Goal: Task Accomplishment & Management: Use online tool/utility

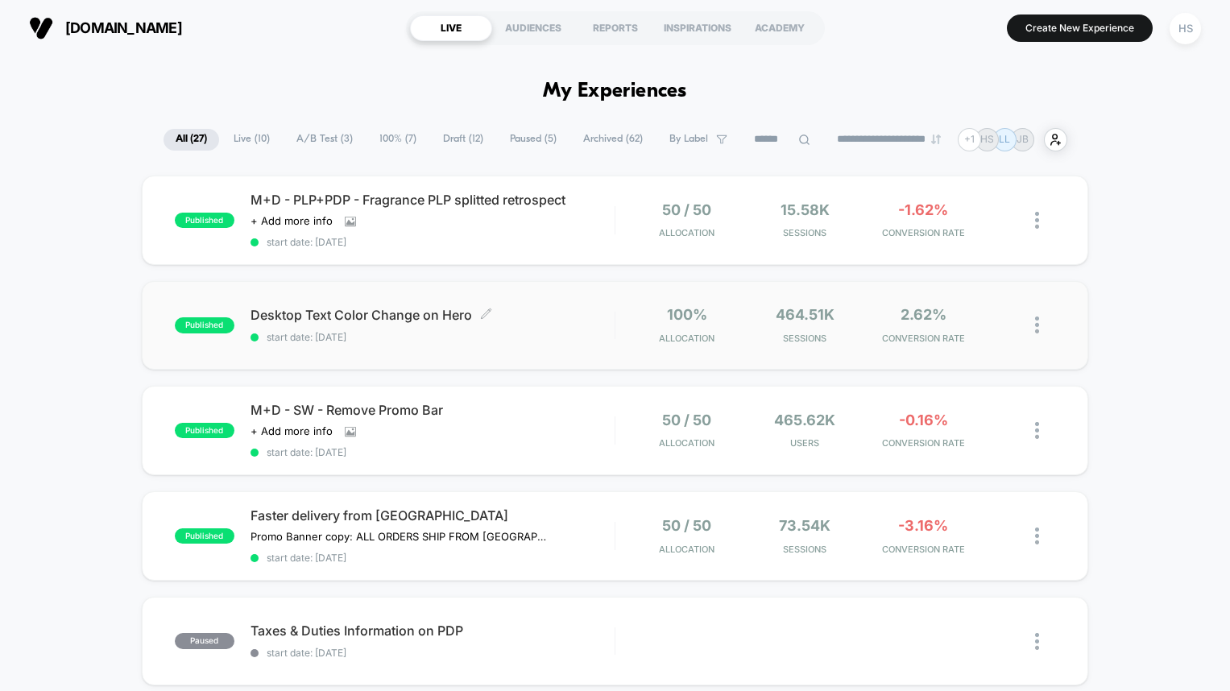
click at [555, 312] on span "Desktop Text Color Change on Hero Click to edit experience details" at bounding box center [432, 315] width 364 height 14
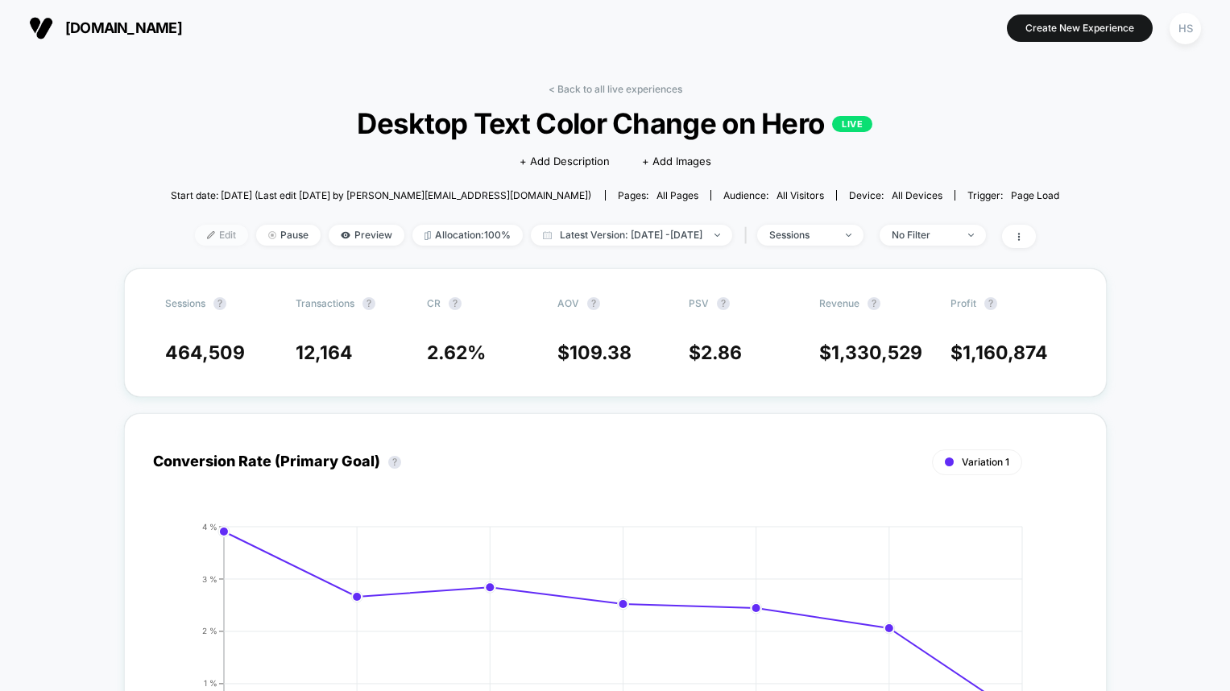
click at [197, 238] on span "Edit" at bounding box center [221, 235] width 53 height 21
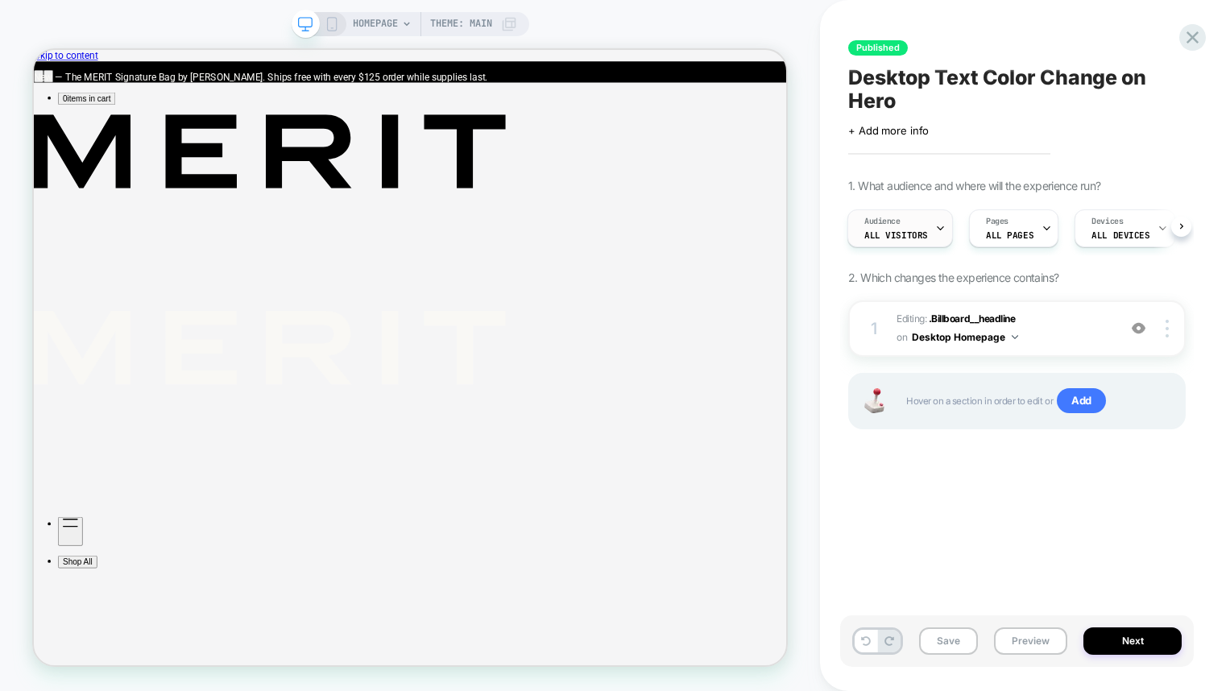
click at [909, 228] on div "Audience All Visitors" at bounding box center [896, 228] width 96 height 36
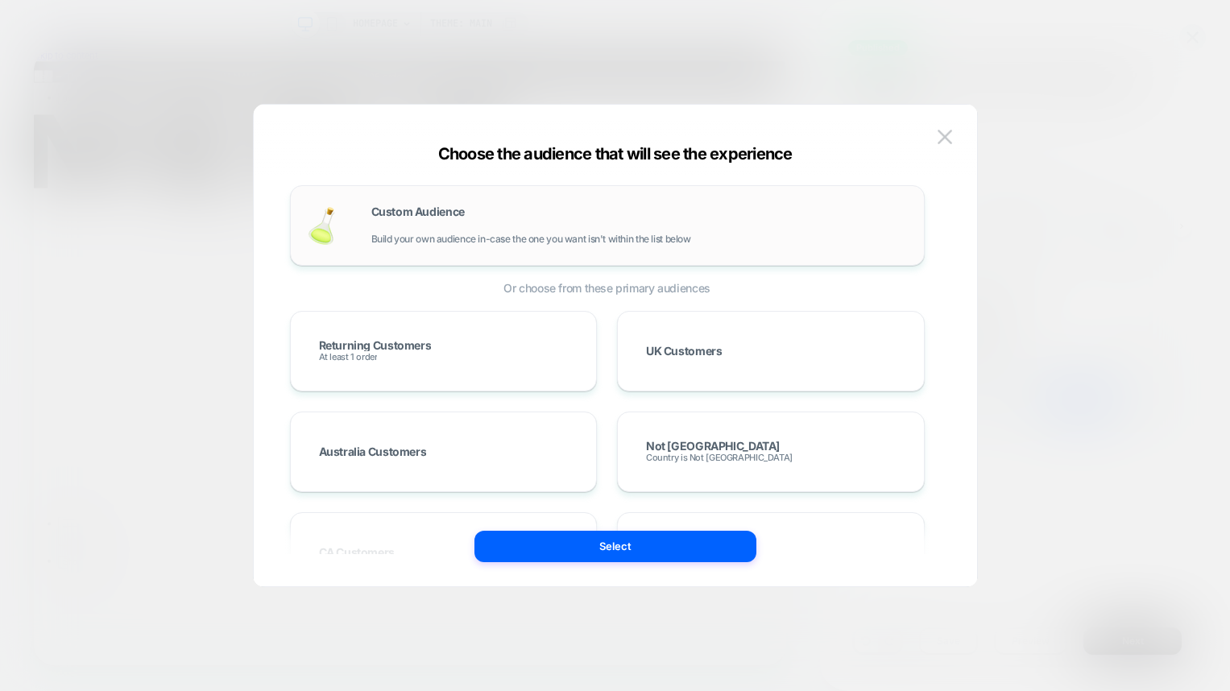
click at [713, 227] on div "Custom Audience Build your own audience in-case the one you want isn't within t…" at bounding box center [639, 225] width 536 height 39
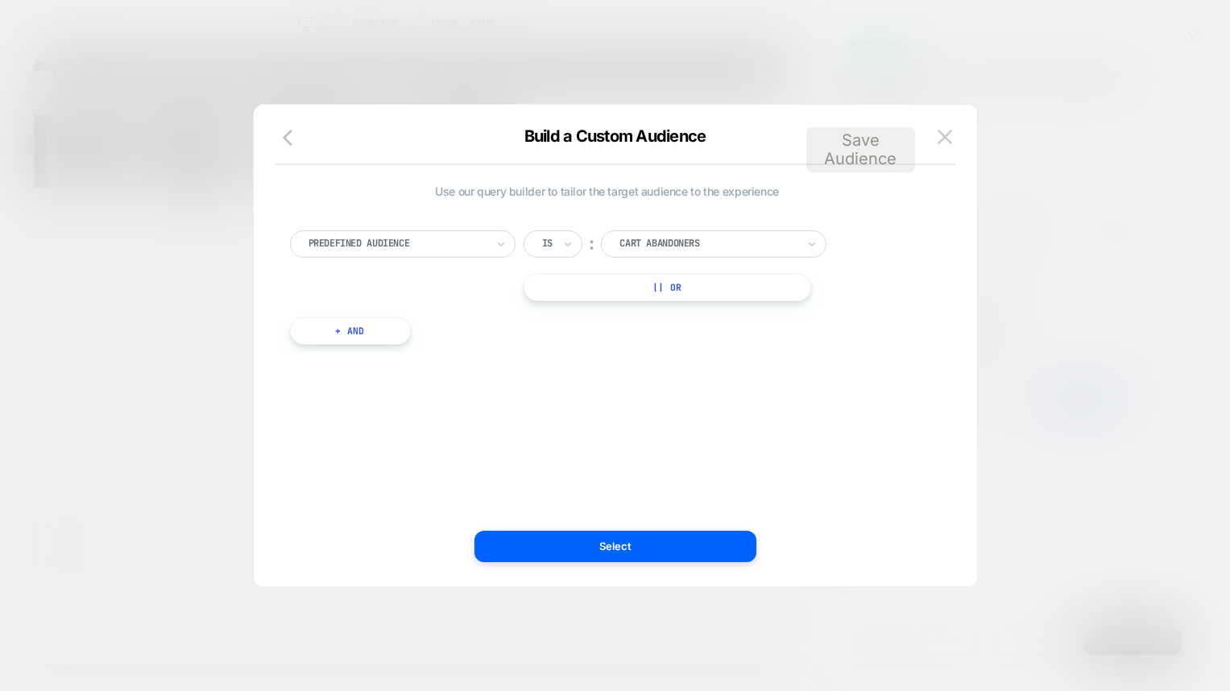
click at [474, 240] on div at bounding box center [396, 244] width 177 height 13
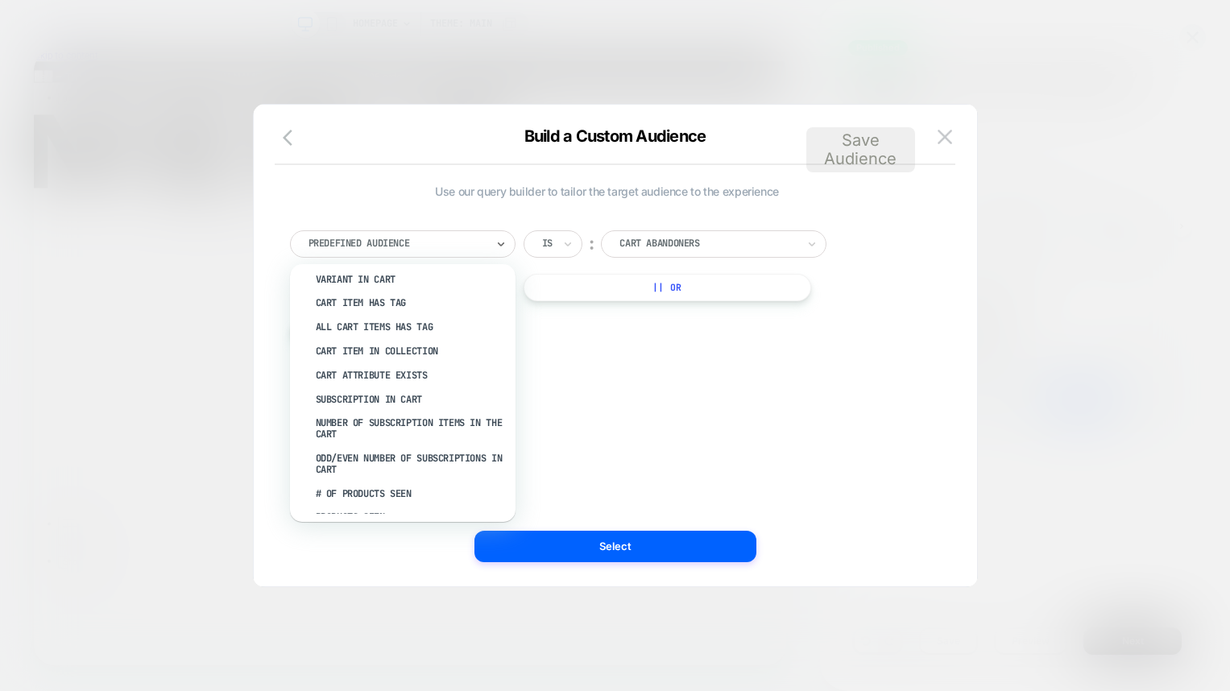
scroll to position [685, 0]
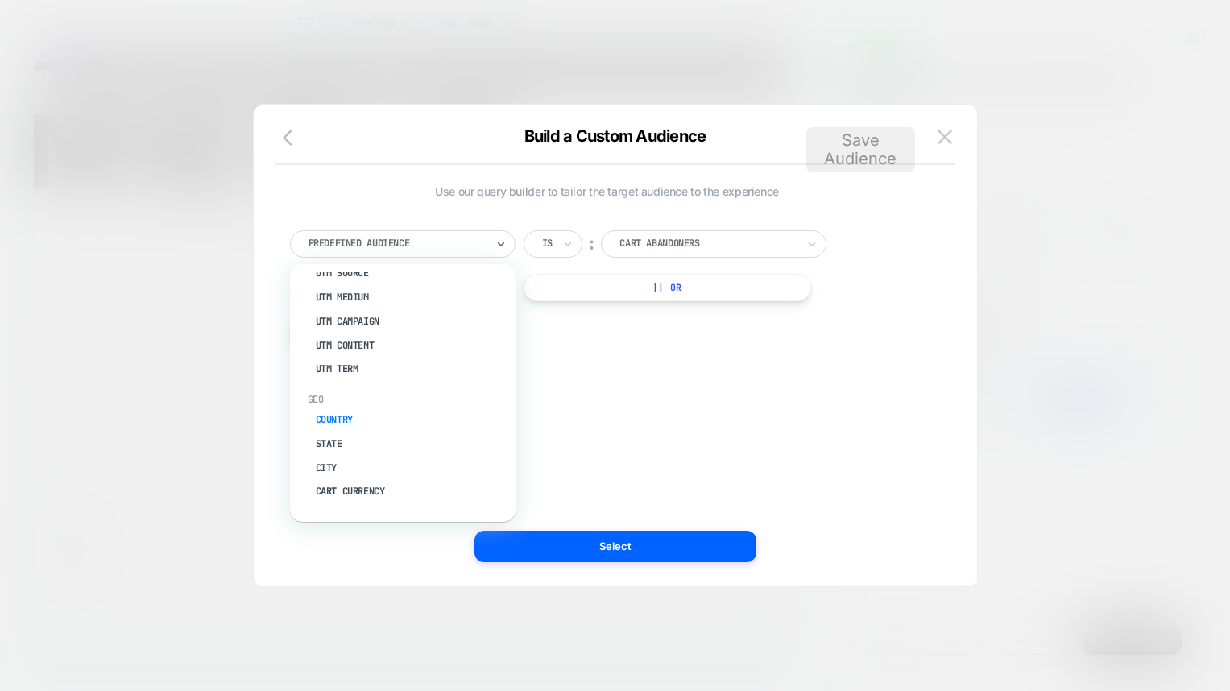
click at [337, 416] on div "Country" at bounding box center [410, 420] width 209 height 24
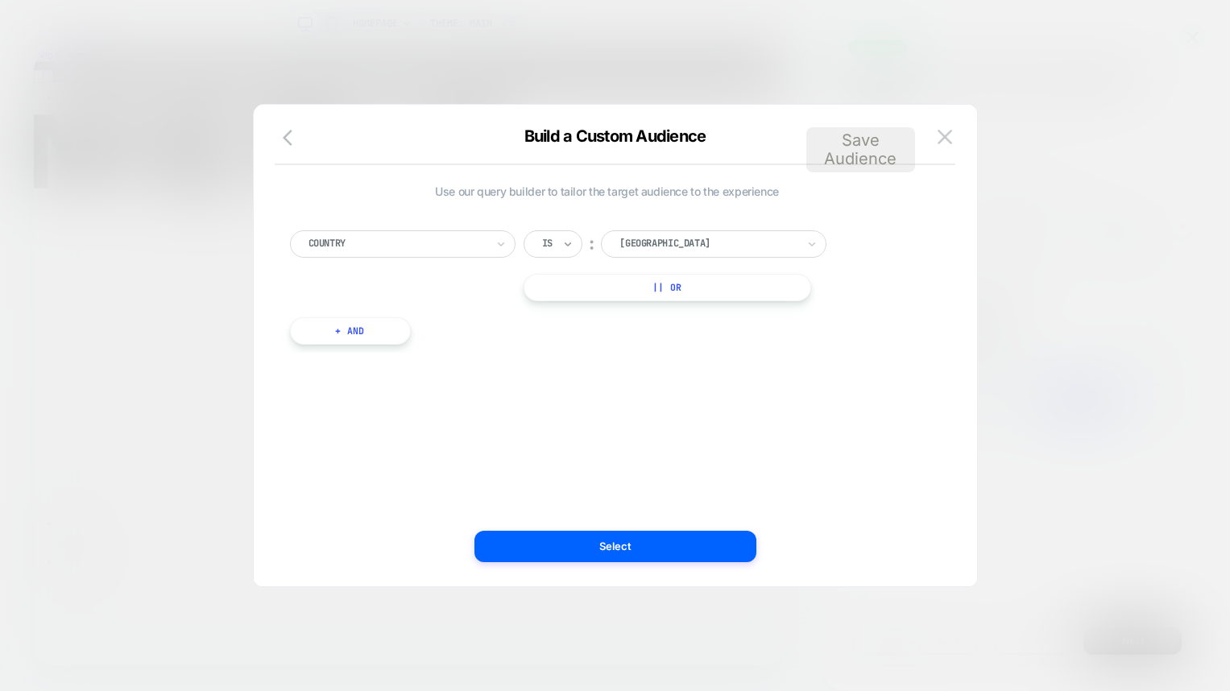
click at [568, 242] on icon at bounding box center [567, 244] width 11 height 16
click at [566, 306] on div "Is not" at bounding box center [592, 312] width 105 height 24
click at [664, 242] on div at bounding box center [729, 244] width 177 height 13
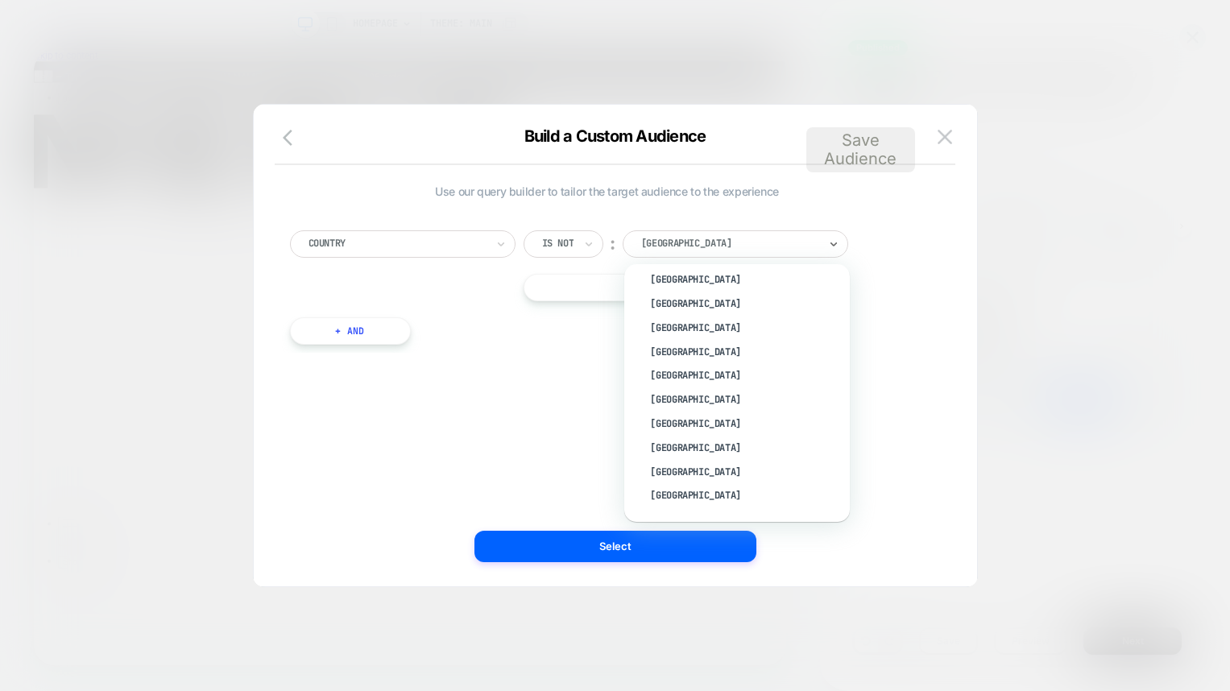
scroll to position [788, 0]
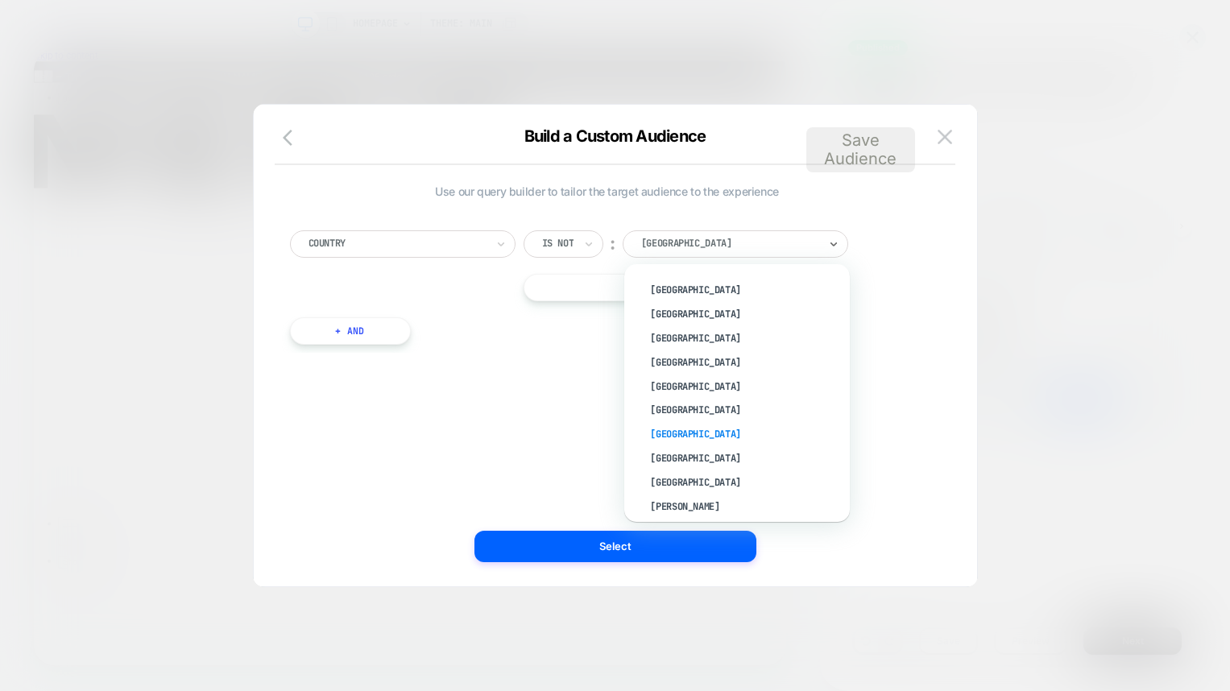
click at [671, 432] on div "[GEOGRAPHIC_DATA]" at bounding box center [744, 435] width 209 height 24
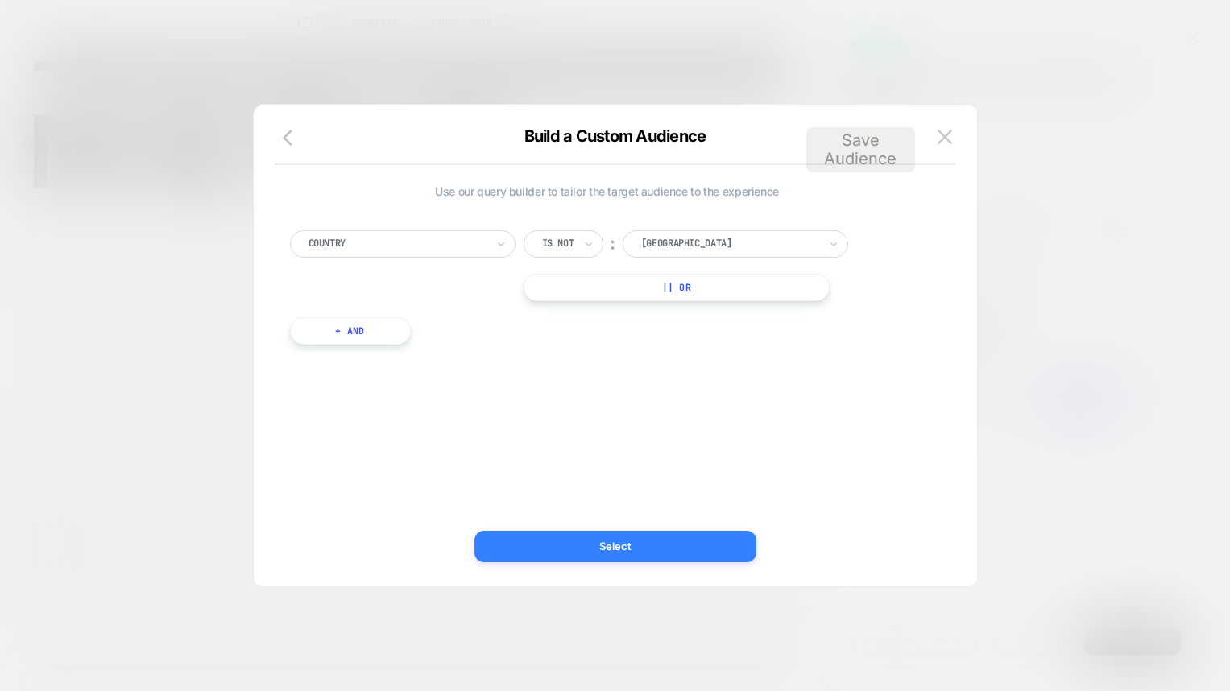
click at [646, 551] on button "Select" at bounding box center [615, 546] width 282 height 31
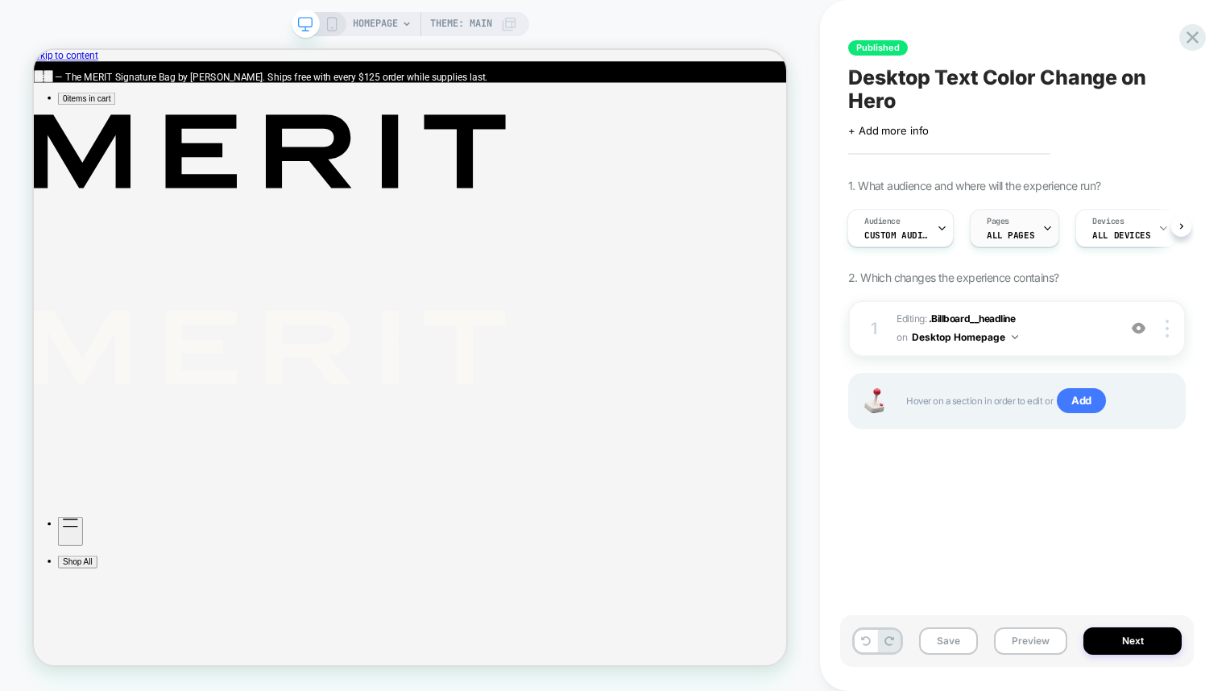
click at [1029, 230] on span "ALL PAGES" at bounding box center [1011, 235] width 48 height 11
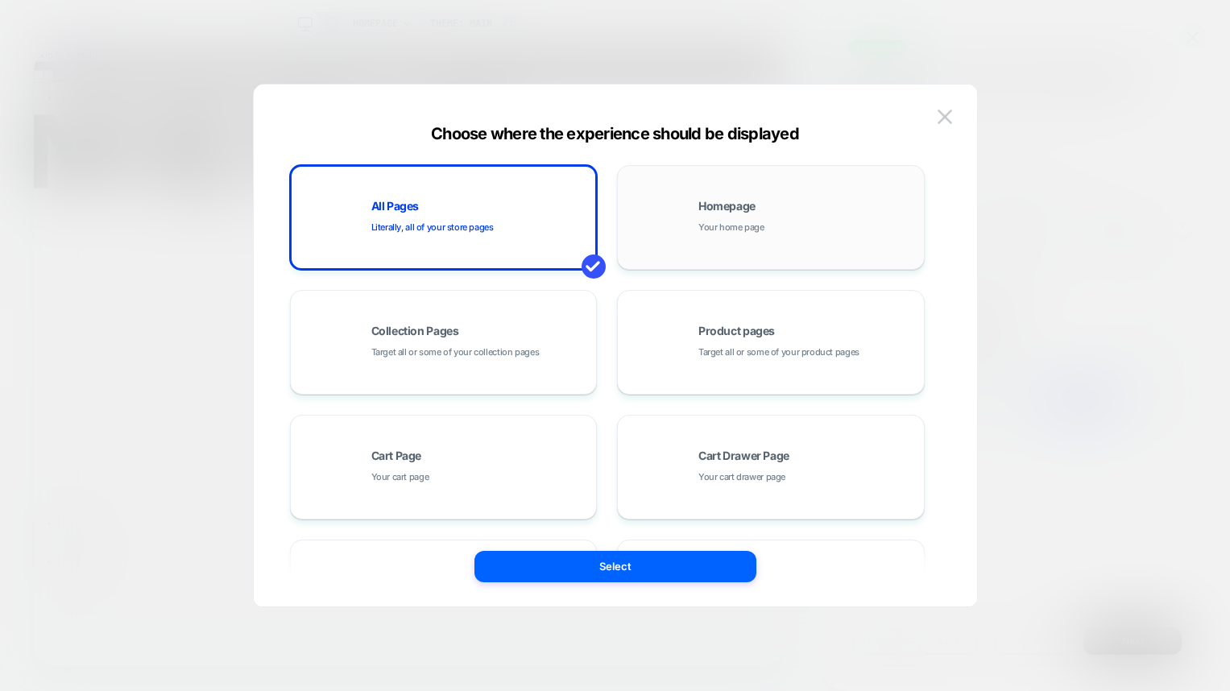
click at [714, 220] on span "Your home page" at bounding box center [731, 227] width 66 height 15
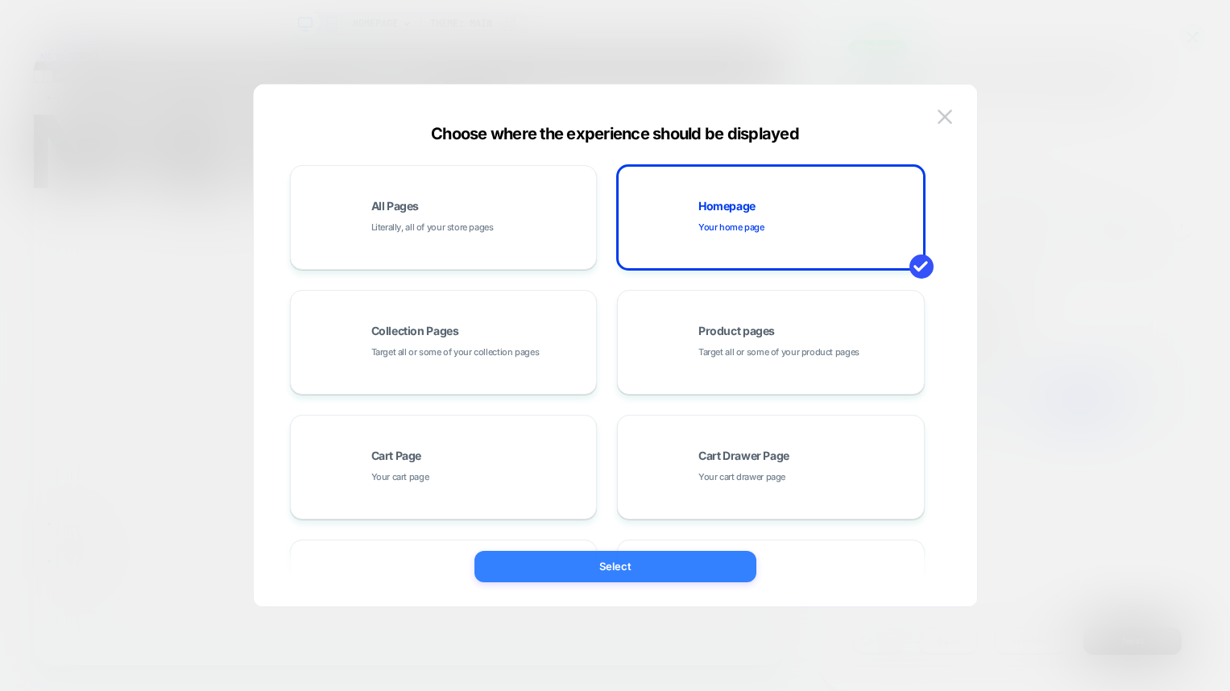
click at [621, 556] on button "Select" at bounding box center [615, 566] width 282 height 31
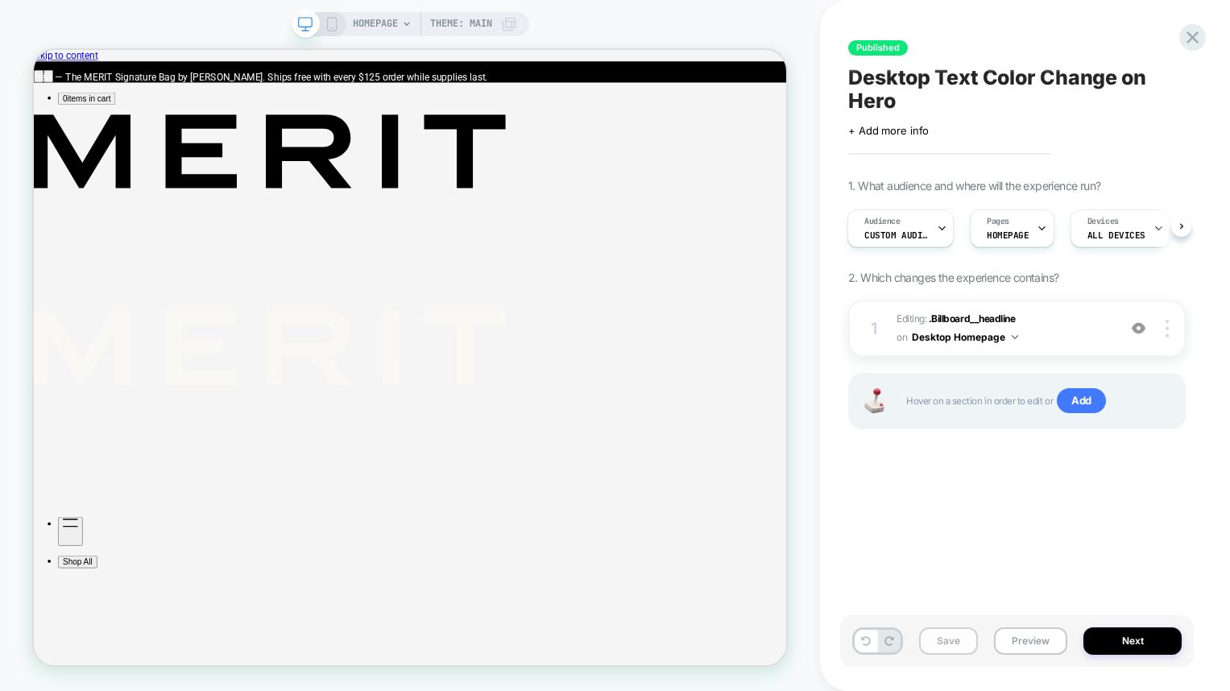
click at [939, 638] on button "Save" at bounding box center [948, 640] width 59 height 27
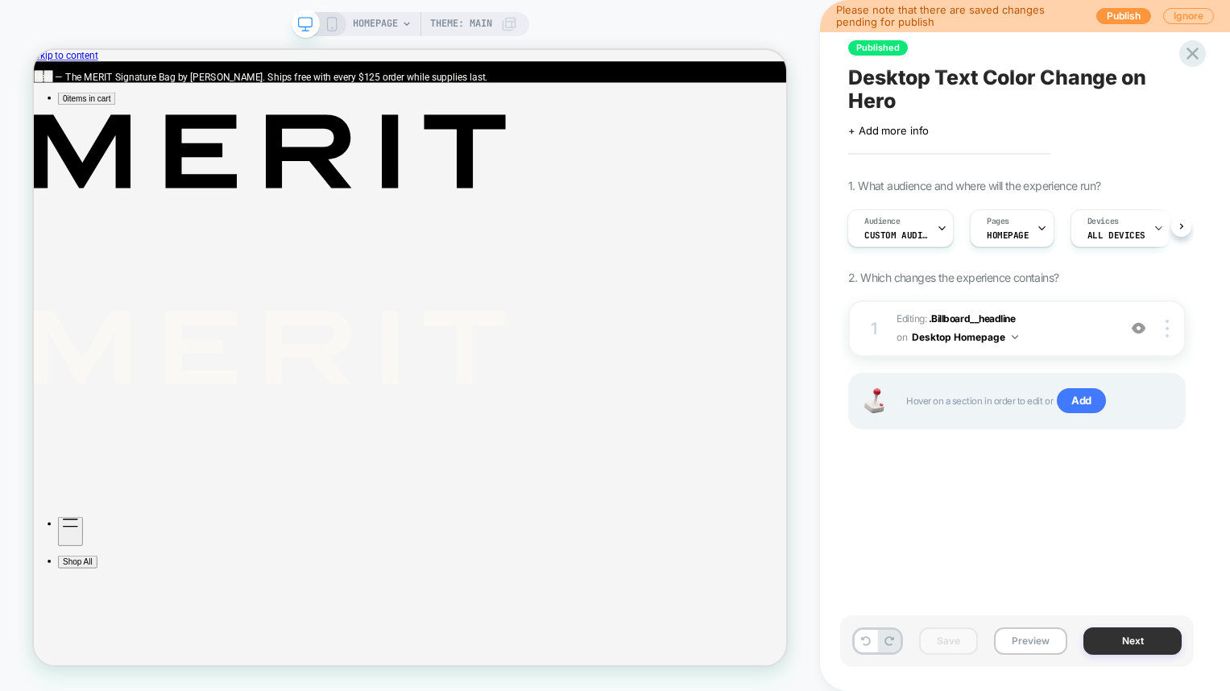
click at [1129, 644] on button "Next" at bounding box center [1132, 640] width 98 height 27
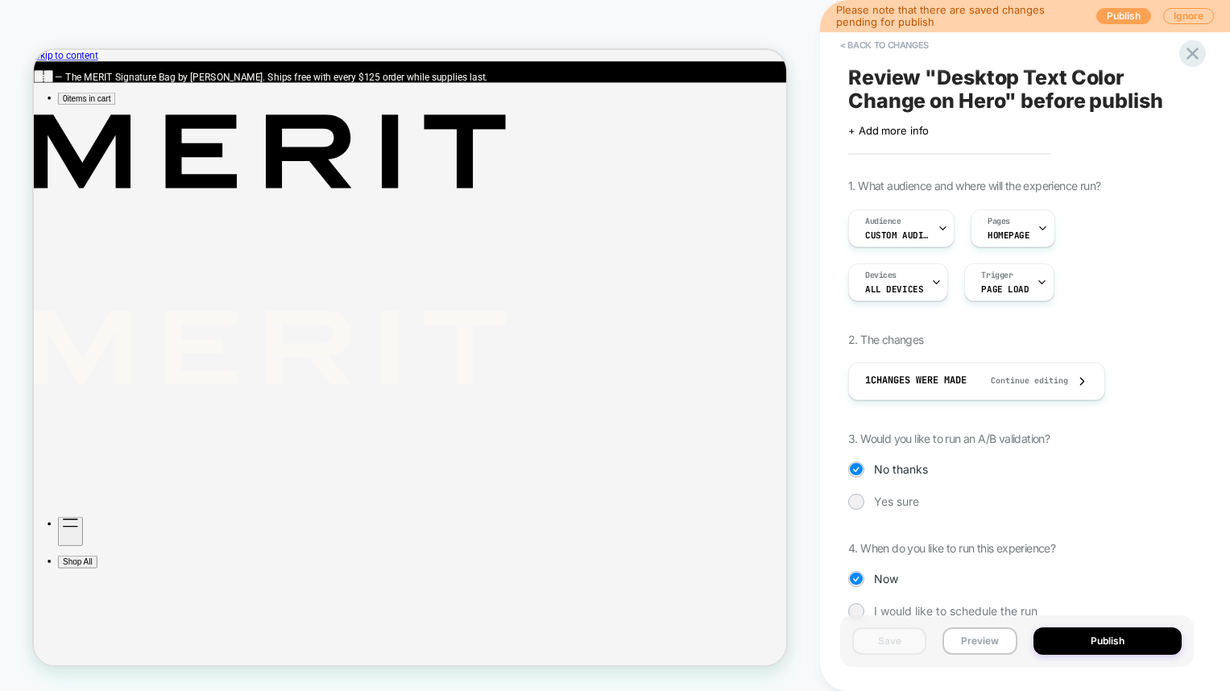
click at [1128, 19] on button "Publish" at bounding box center [1123, 16] width 55 height 16
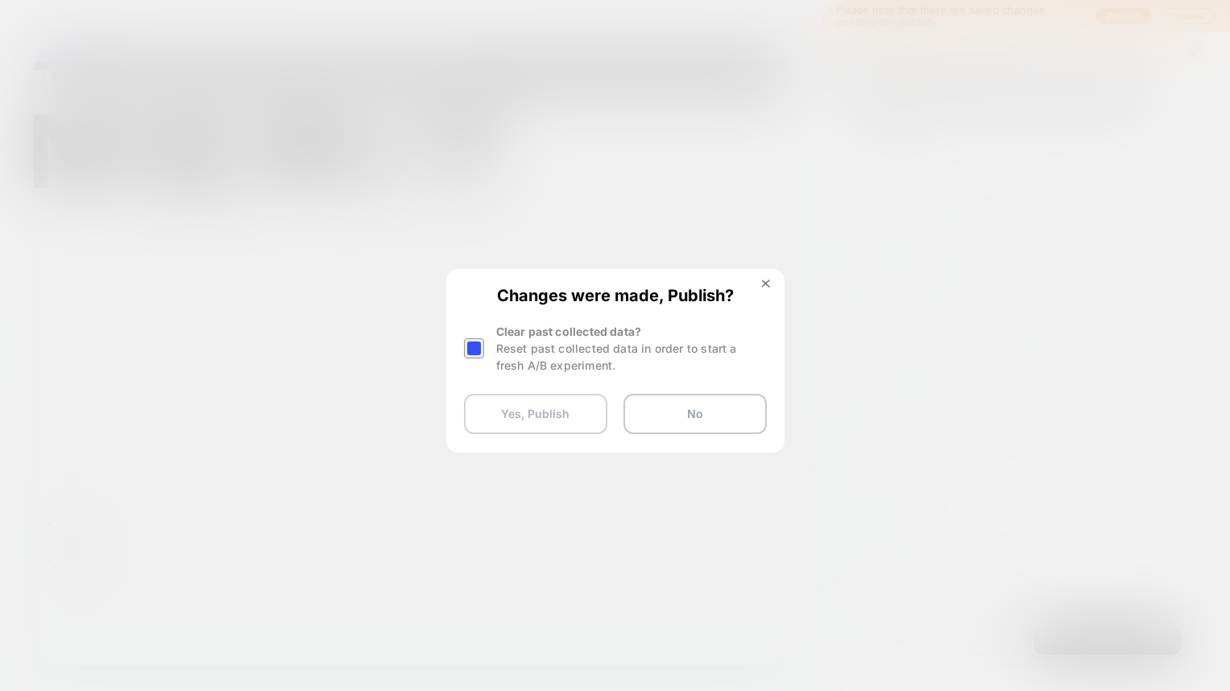
click at [546, 413] on button "Yes, Publish" at bounding box center [535, 414] width 143 height 40
